Goal: Task Accomplishment & Management: Complete application form

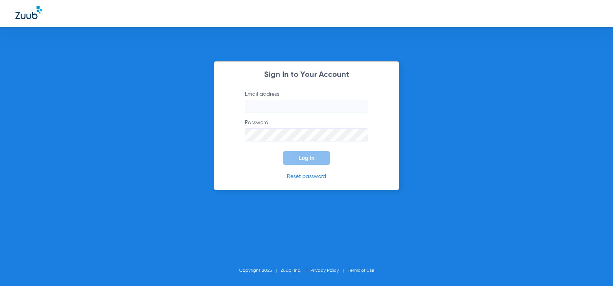
type input "[EMAIL_ADDRESS][DOMAIN_NAME]"
click at [346, 161] on form "Email address [EMAIL_ADDRESS][DOMAIN_NAME] Password Log In" at bounding box center [306, 127] width 146 height 75
click at [308, 159] on span "Log In" at bounding box center [306, 158] width 16 height 6
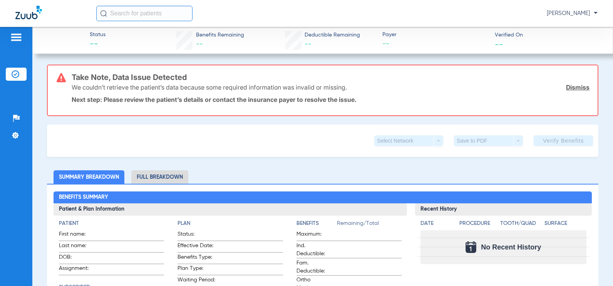
click at [16, 72] on img at bounding box center [16, 74] width 8 height 8
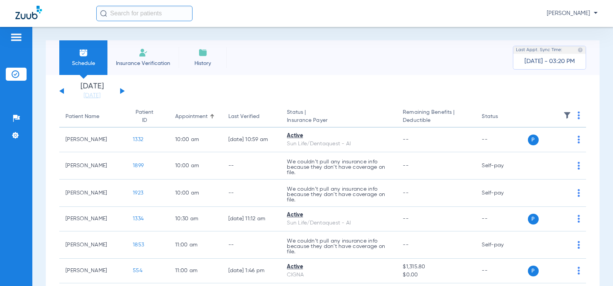
click at [143, 53] on img at bounding box center [143, 52] width 9 height 9
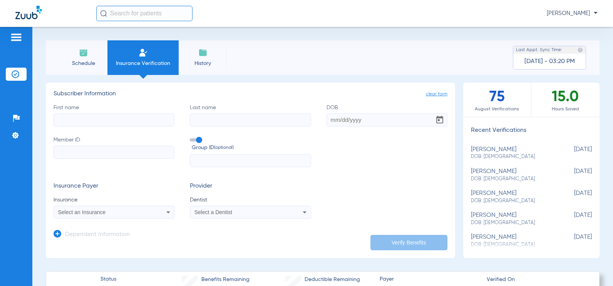
click at [110, 121] on input "First name" at bounding box center [114, 120] width 121 height 13
type input "[PERSON_NAME]"
click at [204, 123] on input "Last name" at bounding box center [250, 120] width 121 height 13
type input "[PERSON_NAME]"
click at [332, 124] on input "DOB" at bounding box center [386, 120] width 121 height 13
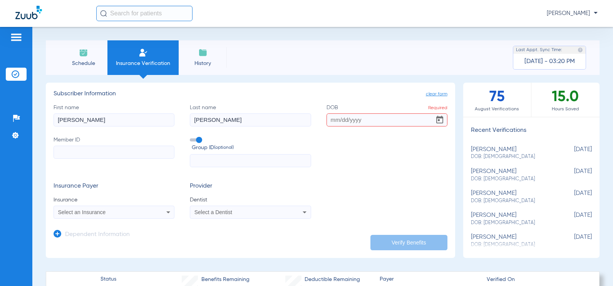
paste input "[DATE]"
type input "[DATE]"
click at [119, 155] on input "Member ID" at bounding box center [114, 152] width 121 height 13
type input "U7026154601"
click at [168, 216] on icon at bounding box center [168, 212] width 9 height 9
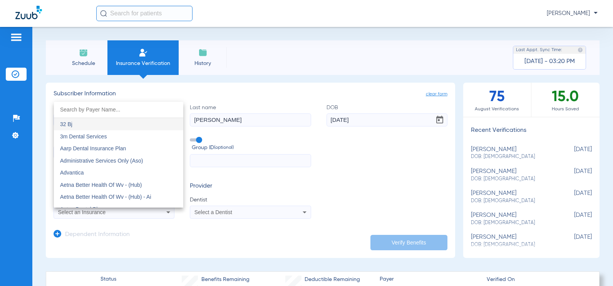
click at [144, 111] on input "dropdown search" at bounding box center [118, 110] width 129 height 16
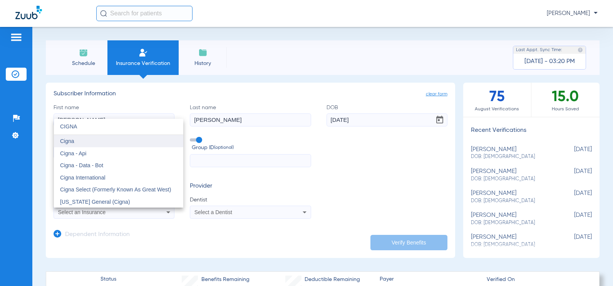
type input "CIGNA"
click at [129, 142] on mat-option "Cigna" at bounding box center [118, 141] width 129 height 12
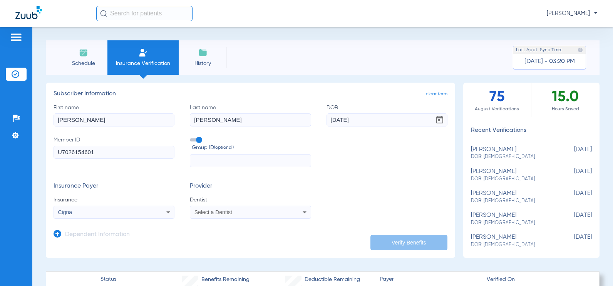
click at [300, 211] on icon at bounding box center [304, 212] width 9 height 9
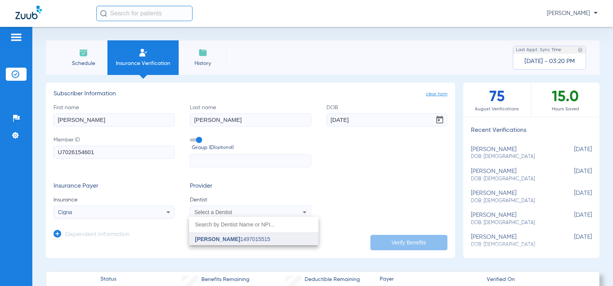
click at [228, 240] on span "[PERSON_NAME]" at bounding box center [217, 239] width 45 height 6
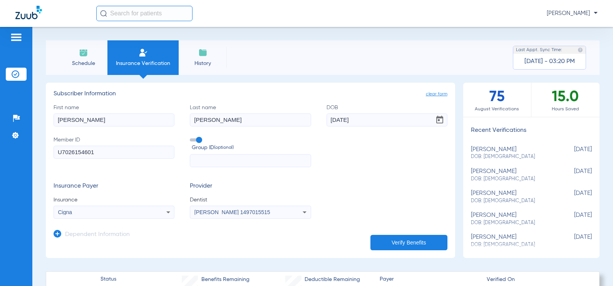
click at [414, 243] on button "Verify Benefits" at bounding box center [408, 242] width 77 height 15
